Goal: Task Accomplishment & Management: Complete application form

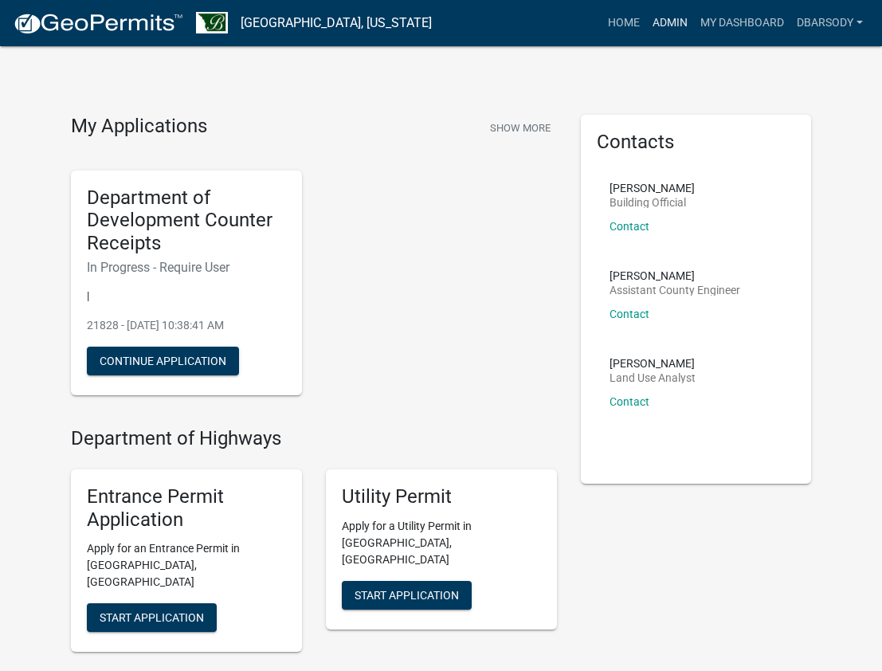
click at [675, 19] on link "Admin" at bounding box center [670, 23] width 48 height 30
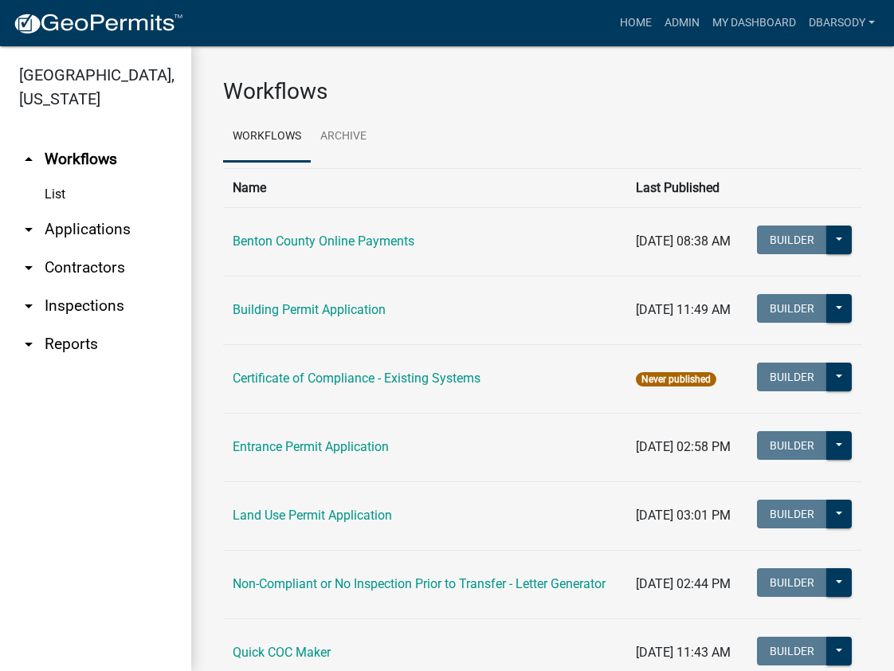
click at [63, 227] on link "arrow_drop_down Applications" at bounding box center [95, 229] width 191 height 38
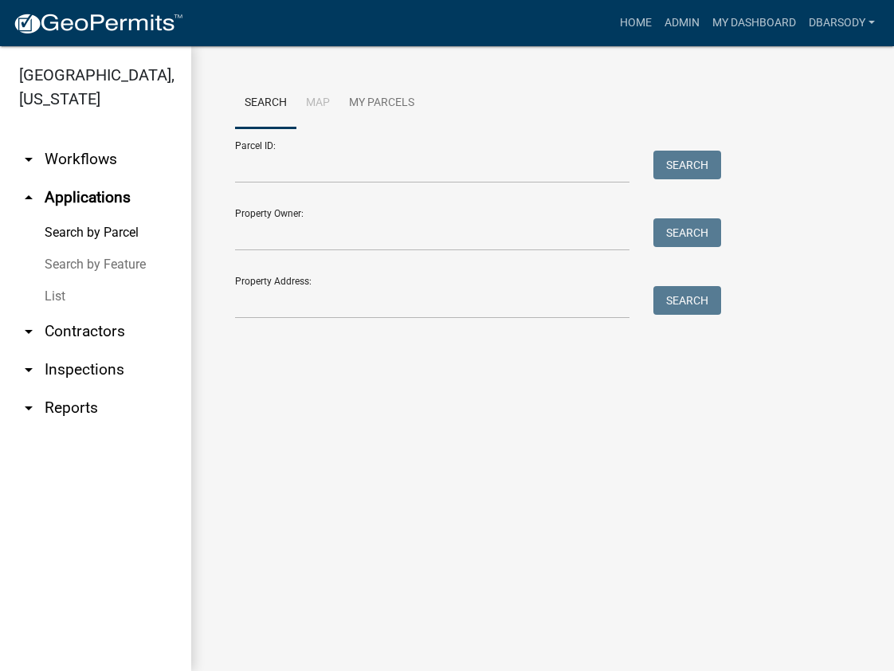
click at [65, 295] on link "List" at bounding box center [95, 296] width 191 height 32
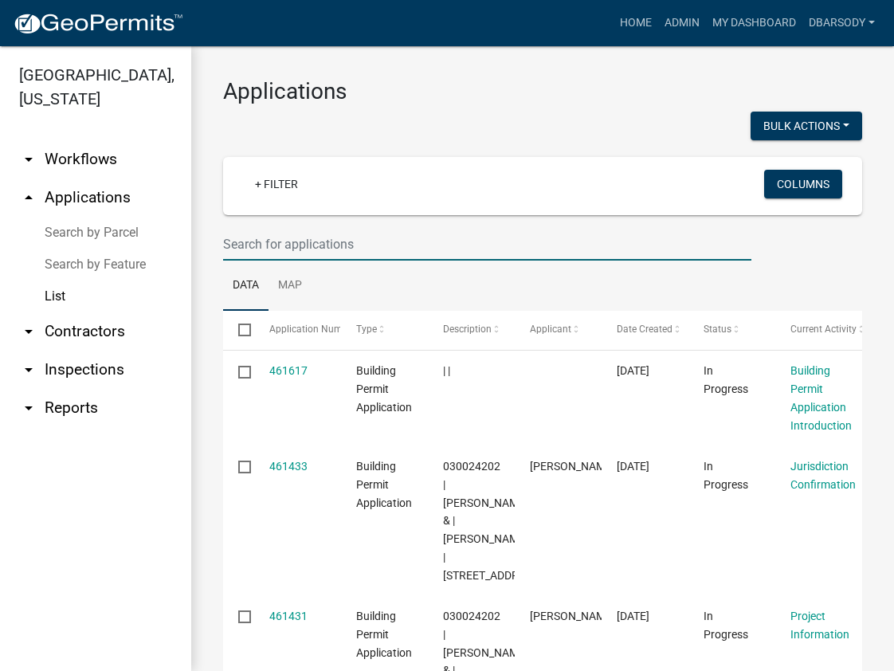
click at [231, 242] on input "text" at bounding box center [487, 244] width 528 height 33
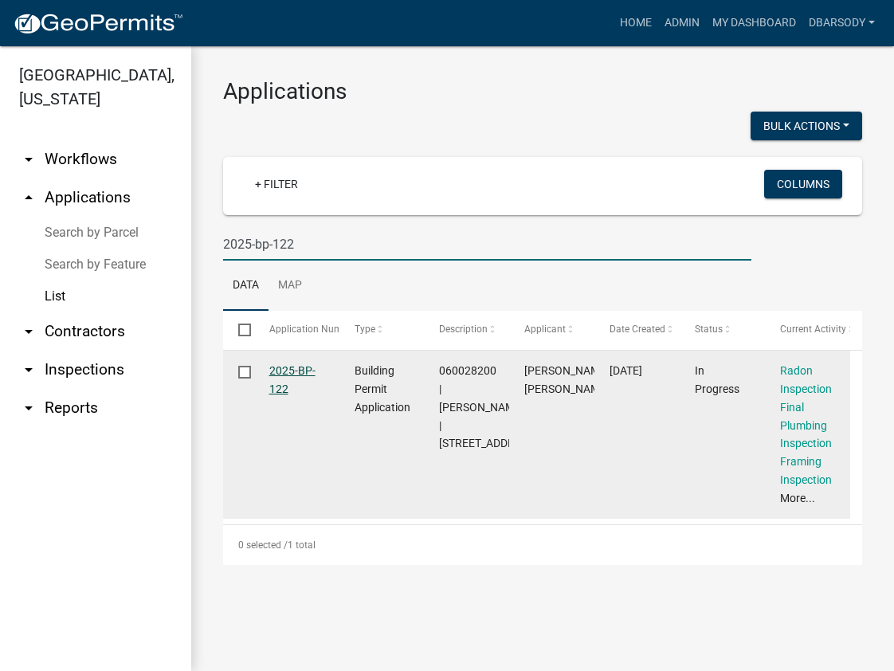
type input "2025-bp-122"
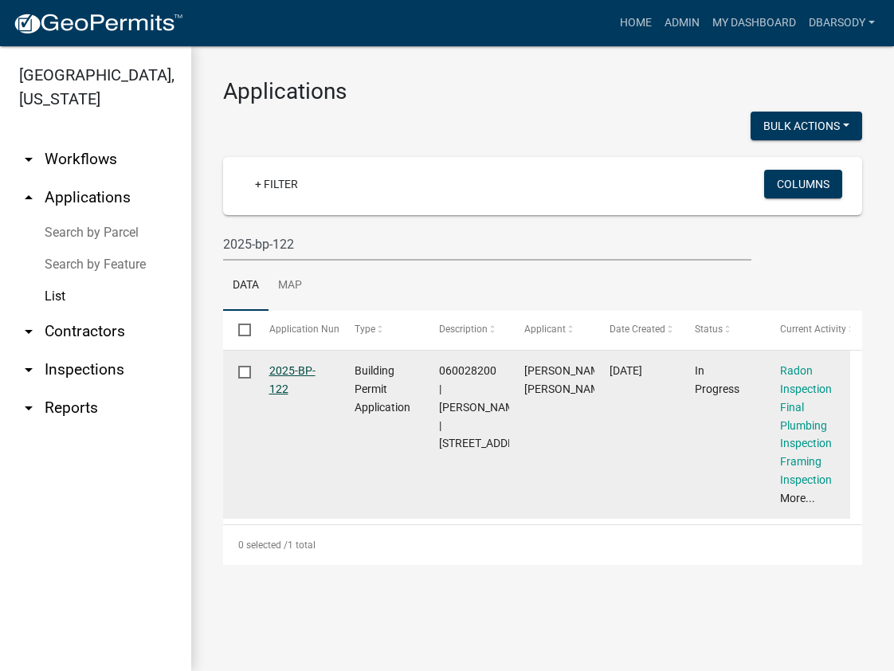
click at [276, 369] on link "2025-BP-122" at bounding box center [292, 379] width 46 height 31
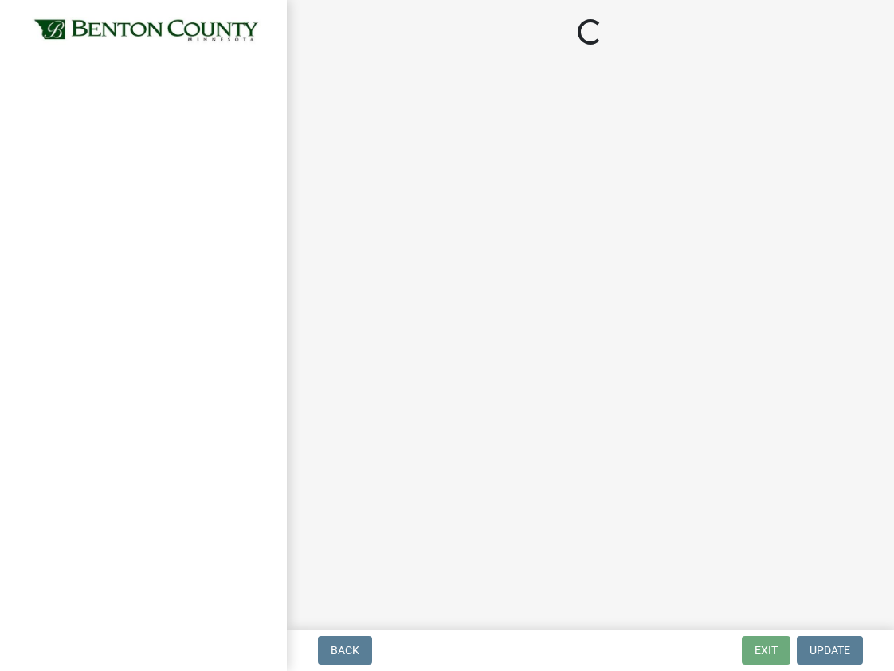
select select "17bfa135-5610-45df-8ce7-87530b7d86d4"
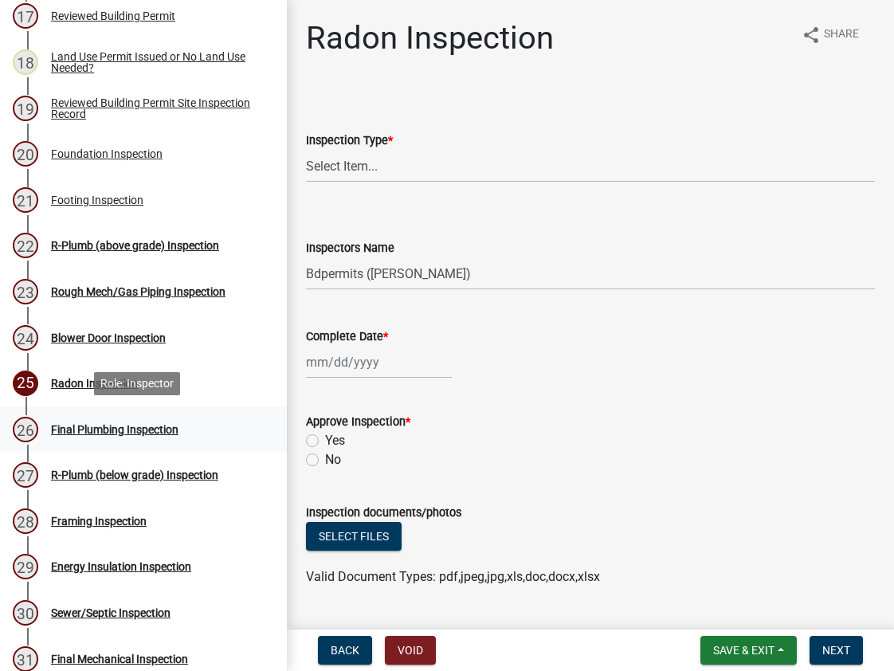
scroll to position [956, 0]
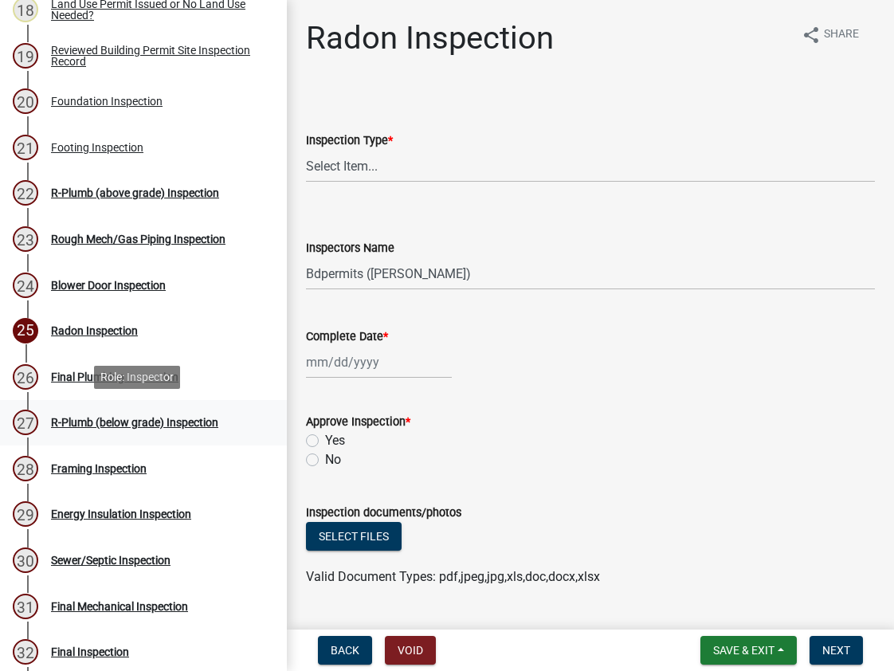
click at [115, 418] on div "R-Plumb (below grade) Inspection" at bounding box center [134, 422] width 167 height 11
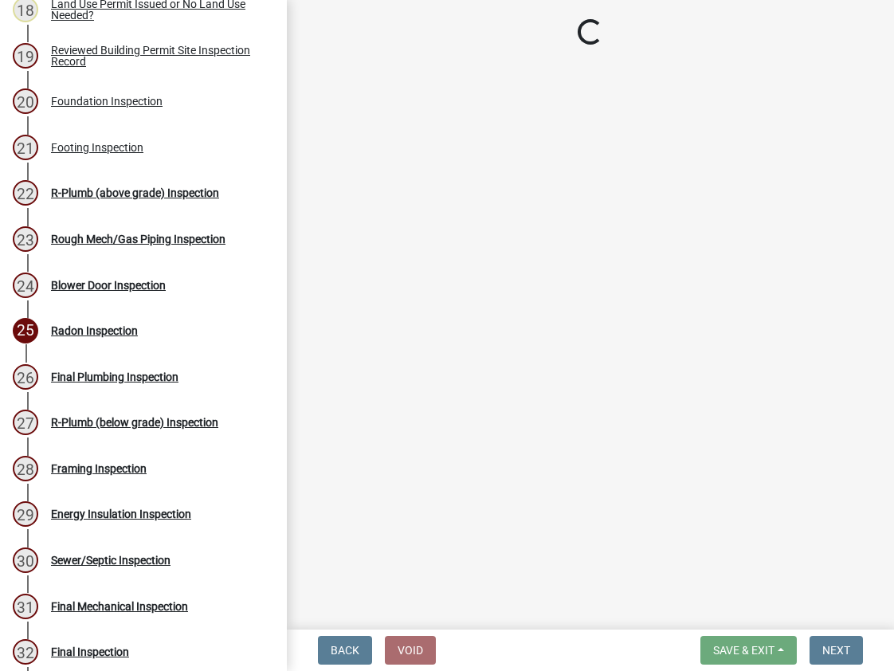
select select "17bfa135-5610-45df-8ce7-87530b7d86d4"
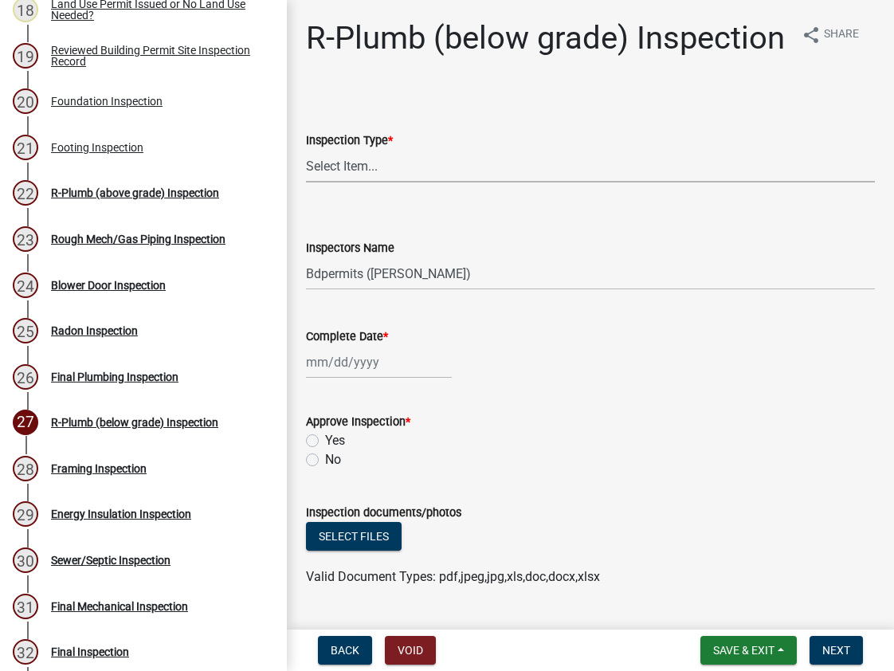
click at [321, 182] on select "Select Item... R-Plumb (below grade)" at bounding box center [590, 166] width 569 height 33
click at [306, 182] on select "Select Item... R-Plumb (below grade)" at bounding box center [590, 166] width 569 height 33
select select "a2c88cdd-2501-4c29-b3ff-f39618675d2b"
click at [350, 290] on select "Select Item... Bdpermits ([PERSON_NAME]) Dbarsody ([PERSON_NAME])" at bounding box center [590, 273] width 569 height 33
select select "3a981b86-5cd0-4733-9cb4-f2beb74d37be"
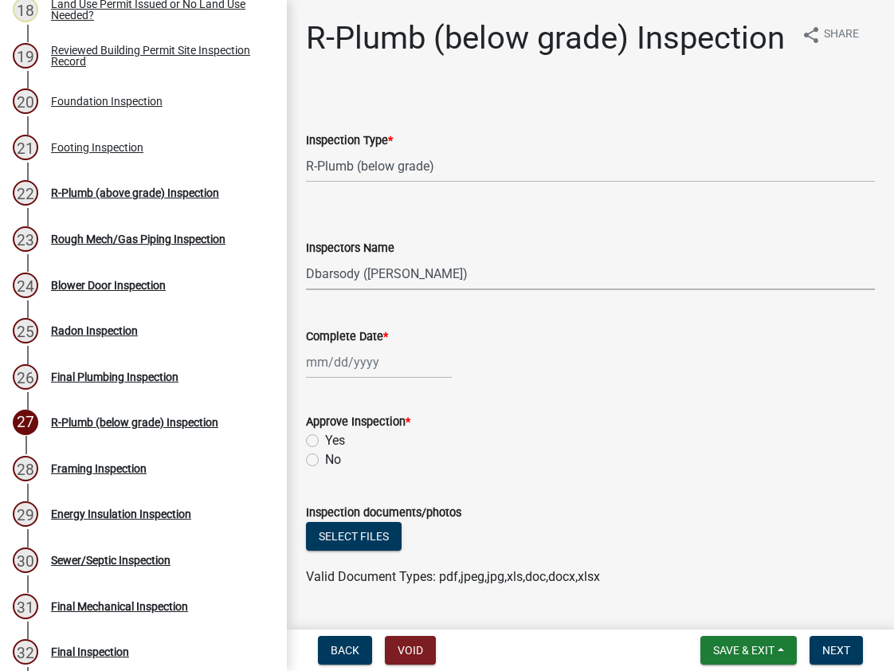
click at [306, 290] on select "Select Item... Bdpermits ([PERSON_NAME]) Dbarsody ([PERSON_NAME])" at bounding box center [590, 273] width 569 height 33
select select "8"
select select "2025"
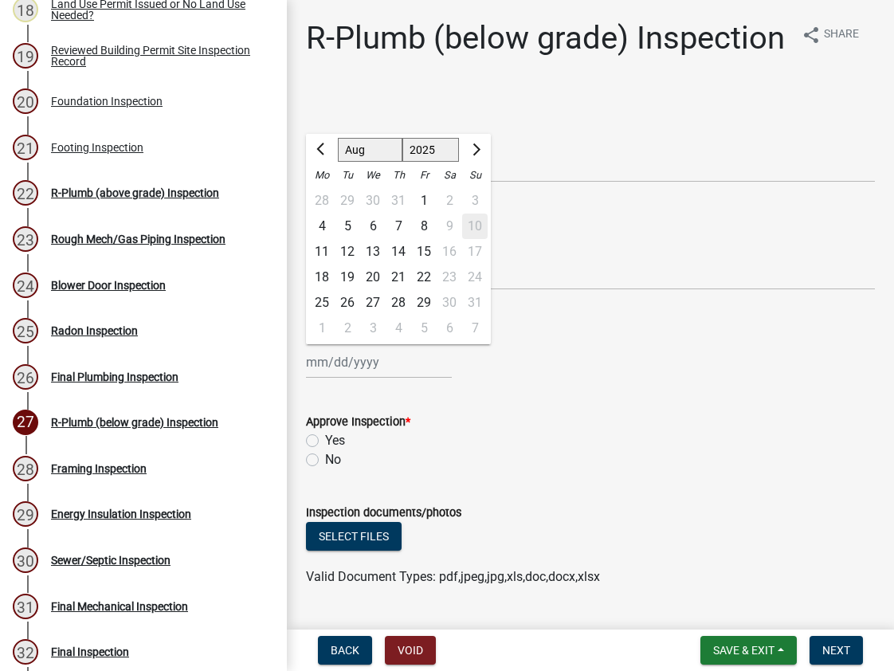
click at [364, 378] on div "[PERSON_NAME] Feb Mar Apr [PERSON_NAME][DATE] Oct Nov [DATE] 1526 1527 1528 152…" at bounding box center [379, 362] width 146 height 33
click at [420, 239] on div "8" at bounding box center [423, 225] width 25 height 25
type input "[DATE]"
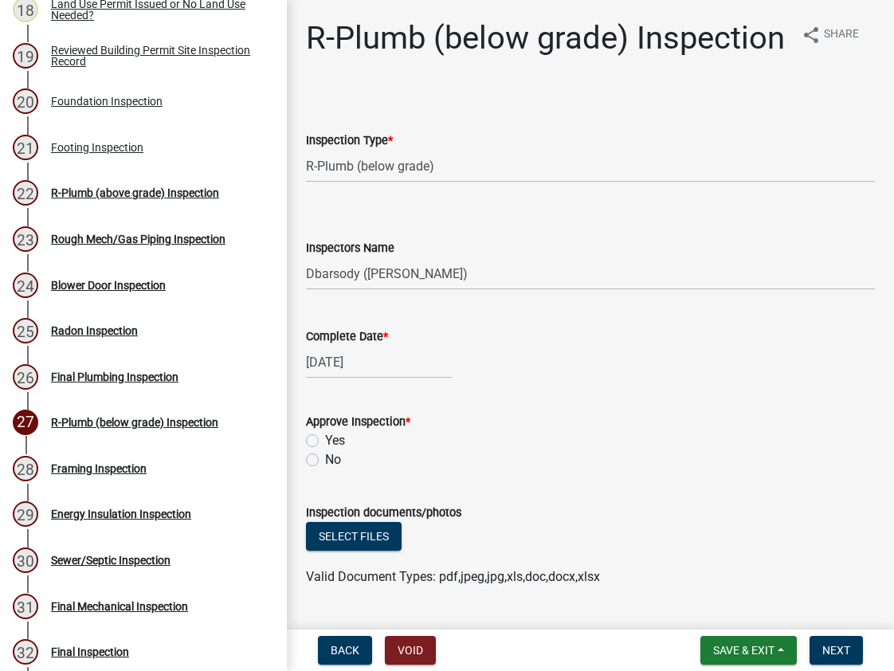
click at [325, 450] on label "Yes" at bounding box center [335, 440] width 20 height 19
click at [325, 441] on input "Yes" at bounding box center [330, 436] width 10 height 10
radio input "true"
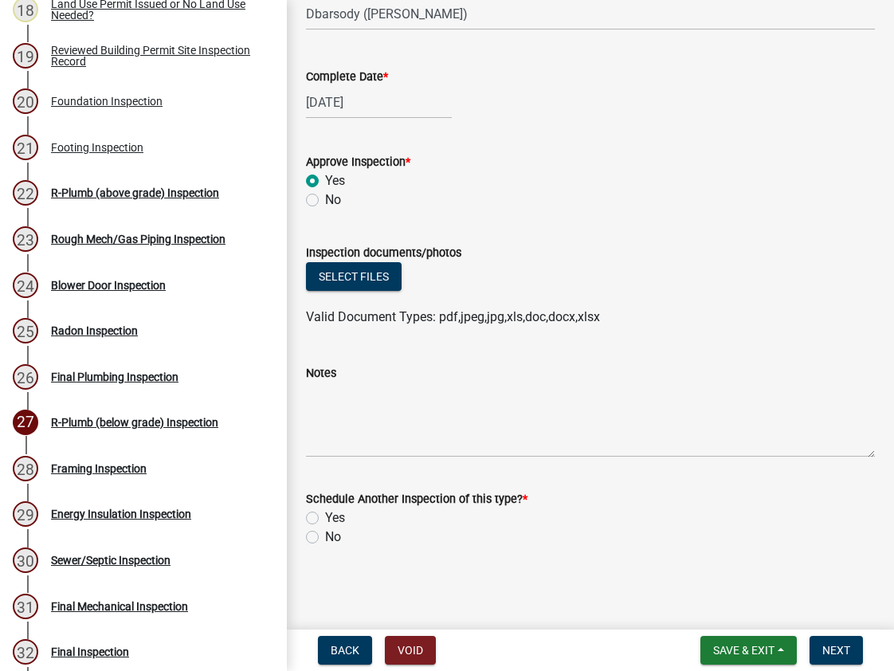
scroll to position [298, 0]
click at [325, 538] on label "No" at bounding box center [333, 536] width 16 height 19
click at [325, 538] on input "No" at bounding box center [330, 532] width 10 height 10
radio input "true"
click at [835, 647] on span "Next" at bounding box center [836, 649] width 28 height 13
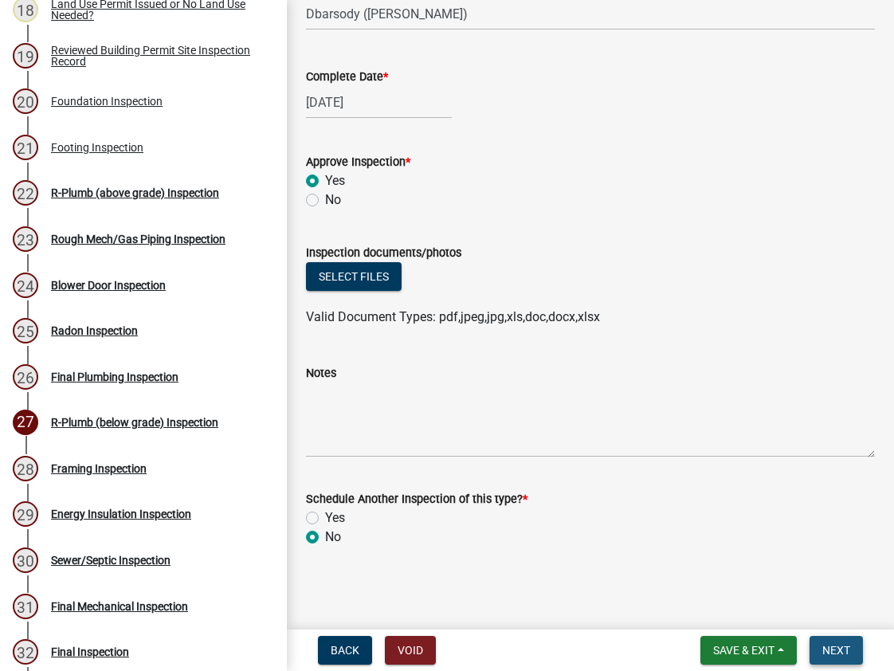
scroll to position [0, 0]
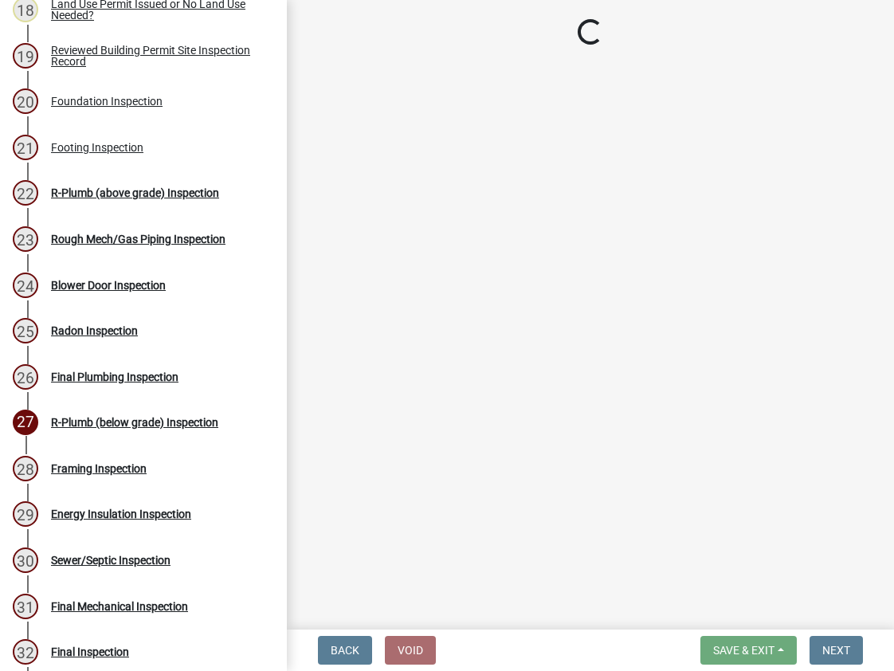
select select "17bfa135-5610-45df-8ce7-87530b7d86d4"
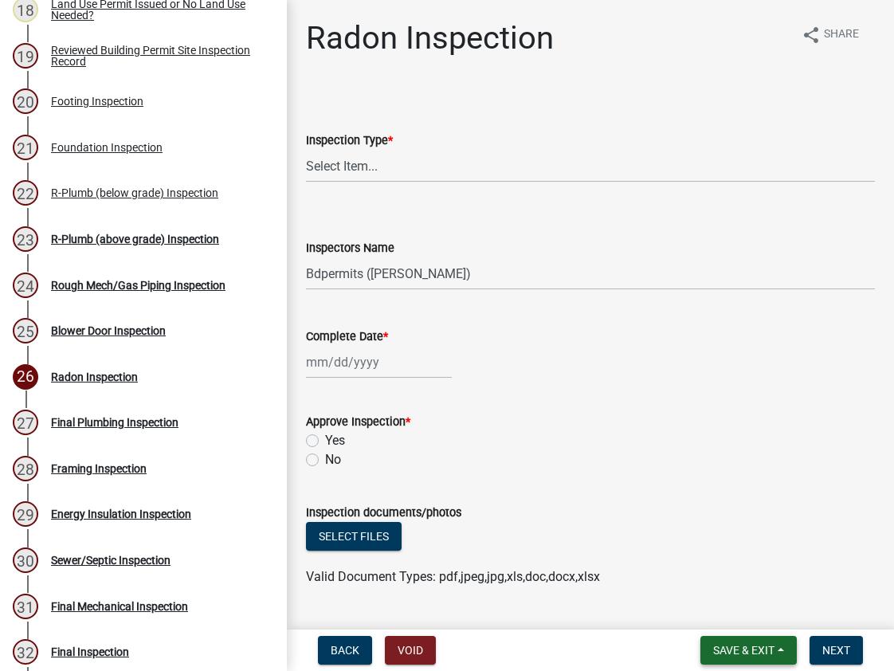
click at [749, 648] on span "Save & Exit" at bounding box center [743, 649] width 61 height 13
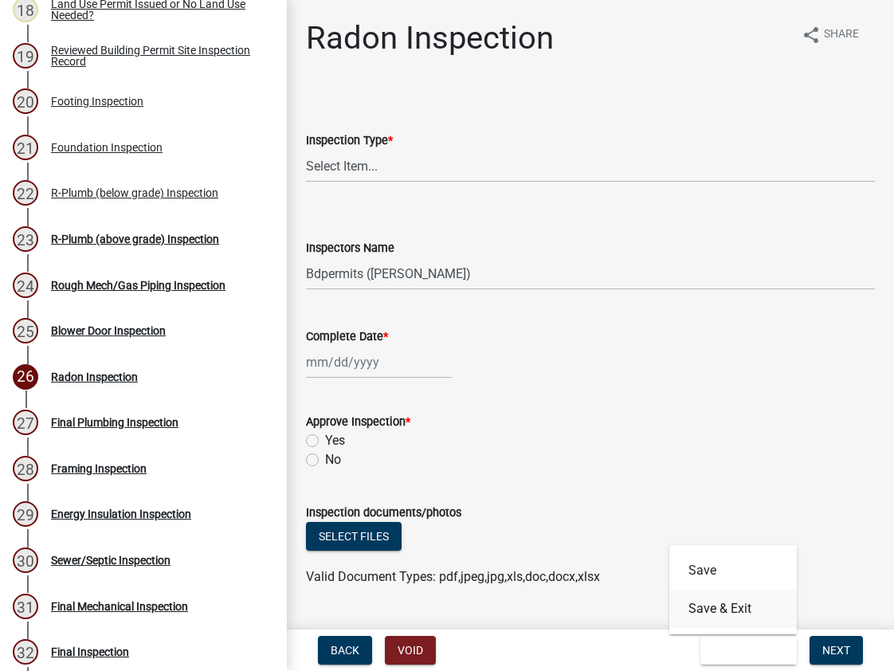
click at [741, 612] on button "Save & Exit" at bounding box center [732, 608] width 127 height 38
